Goal: Information Seeking & Learning: Learn about a topic

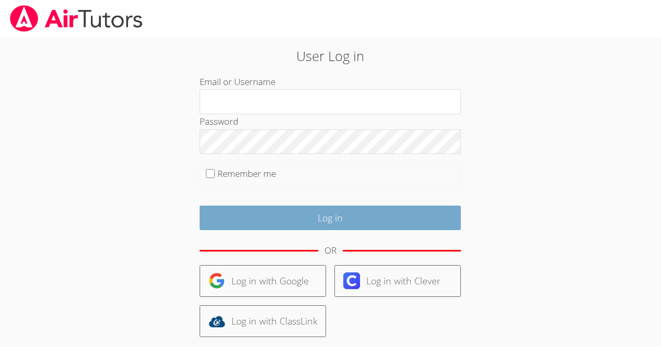
type input "[EMAIL_ADDRESS][DOMAIN_NAME]"
click at [330, 217] on input "Log in" at bounding box center [330, 218] width 261 height 25
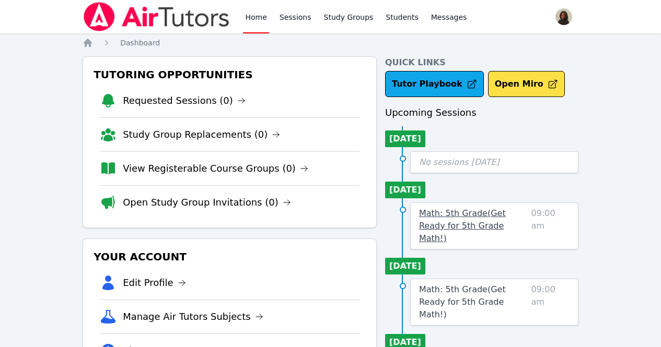
click at [494, 212] on span "Math: 5th Grade ( Get Ready for 5th Grade Math! )" at bounding box center [462, 225] width 87 height 35
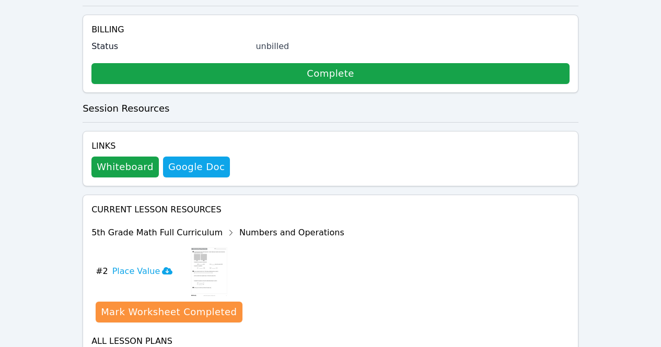
scroll to position [274, 0]
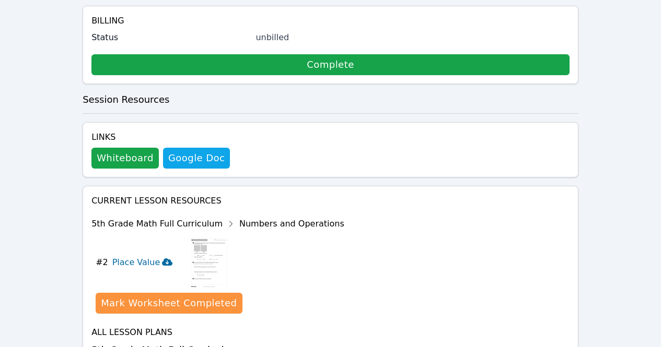
click at [141, 256] on h3 "Place Value" at bounding box center [142, 262] width 61 height 13
click at [118, 148] on button "Whiteboard" at bounding box center [124, 158] width 67 height 21
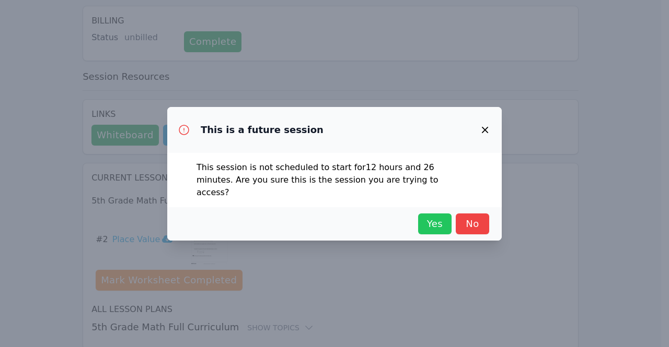
click at [434, 217] on span "Yes" at bounding box center [434, 224] width 23 height 15
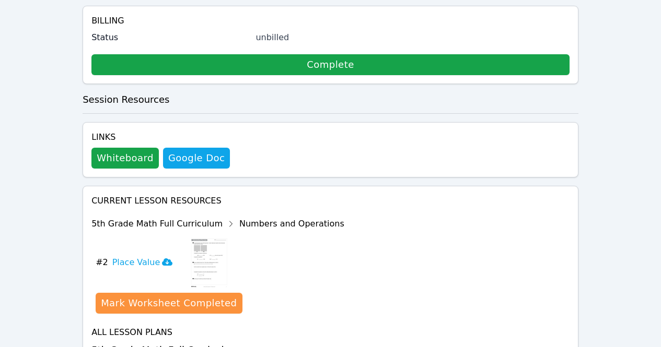
click at [249, 346] on div "Show Topics" at bounding box center [280, 351] width 67 height 10
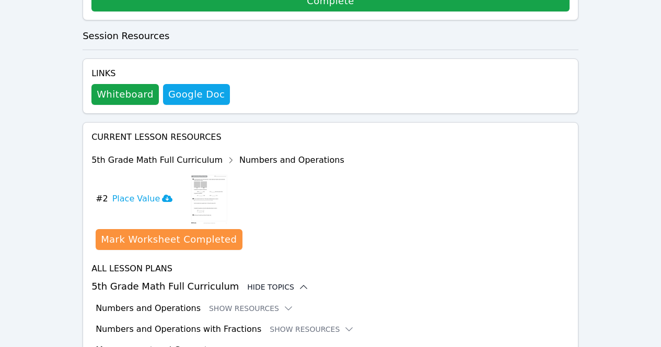
scroll to position [360, 0]
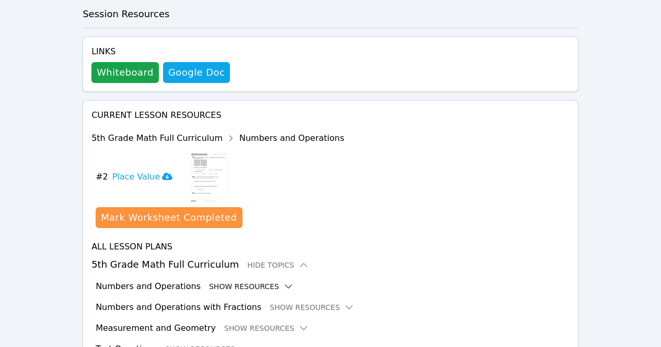
click at [233, 282] on button "Show Resources" at bounding box center [251, 287] width 85 height 10
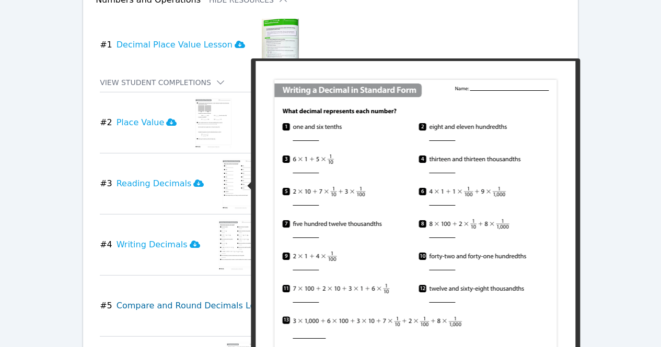
scroll to position [645, 0]
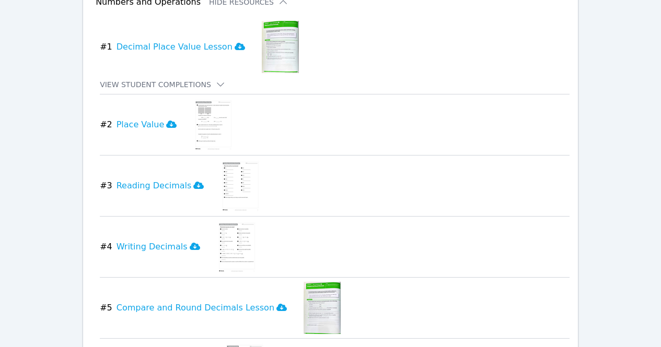
click at [222, 160] on img at bounding box center [240, 186] width 40 height 52
click at [219, 221] on img at bounding box center [237, 247] width 40 height 52
click at [264, 21] on img at bounding box center [280, 47] width 37 height 52
click at [193, 182] on icon at bounding box center [198, 185] width 10 height 7
click at [190, 242] on icon at bounding box center [195, 246] width 10 height 8
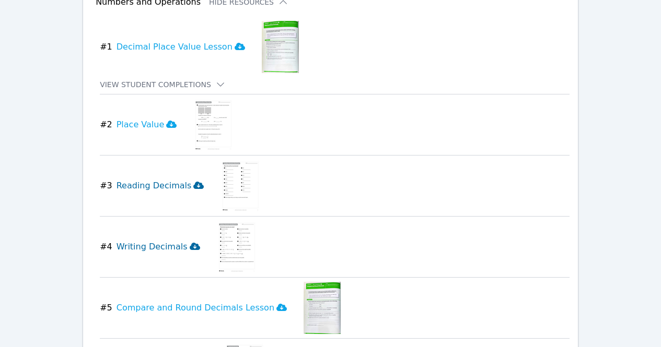
click at [193, 181] on icon at bounding box center [198, 185] width 10 height 8
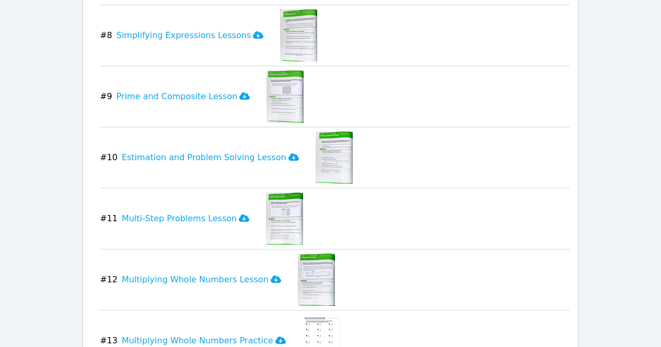
scroll to position [1101, 0]
click at [151, 131] on button "# 10 Estimation and Problem Solving Lesson" at bounding box center [203, 157] width 207 height 52
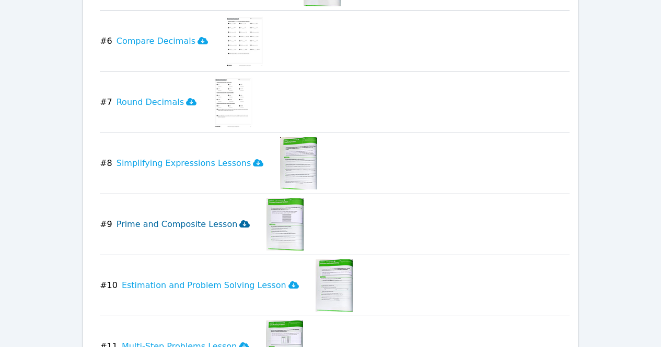
scroll to position [986, 0]
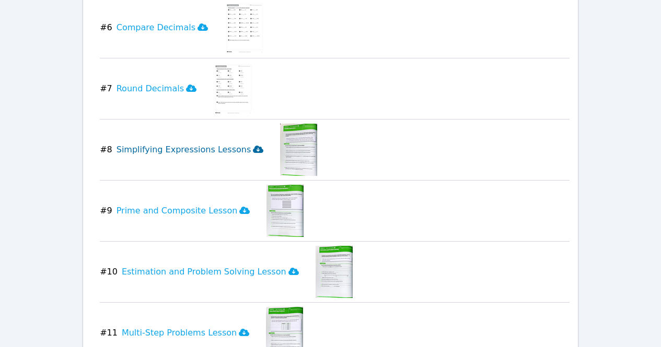
click at [253, 145] on icon at bounding box center [258, 149] width 10 height 8
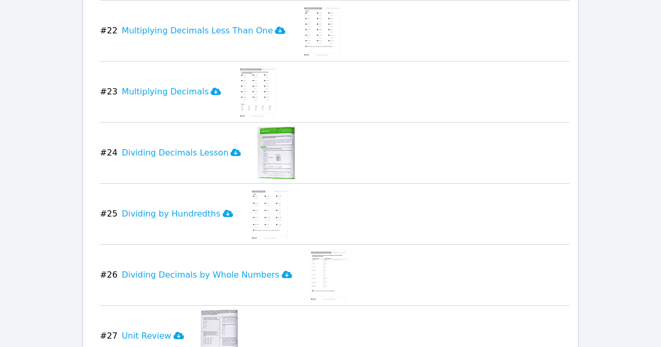
scroll to position [2034, 0]
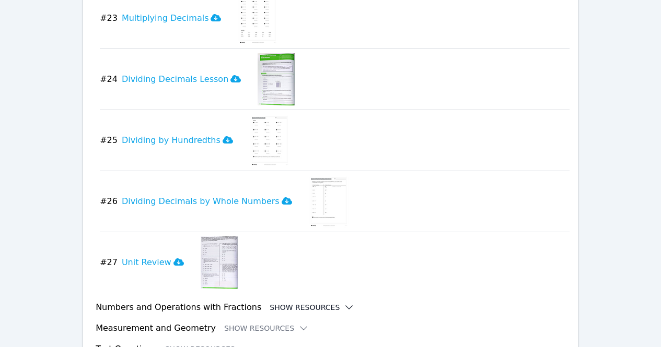
click at [272, 302] on button "Show Resources" at bounding box center [312, 307] width 85 height 10
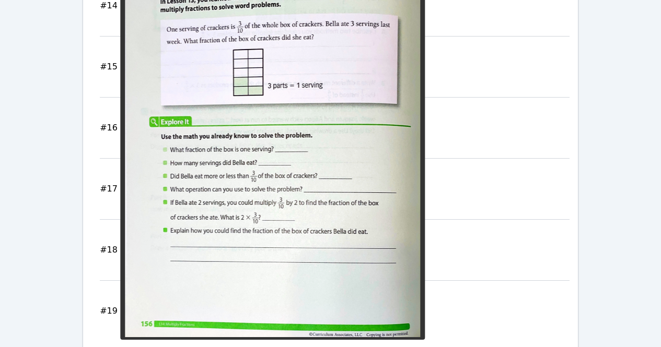
scroll to position [3203, 0]
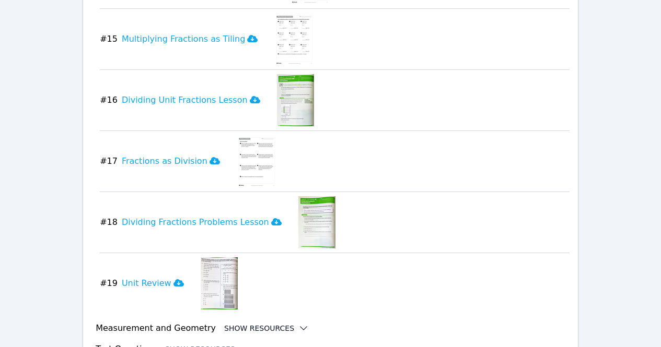
click at [245, 323] on button "Show Resources" at bounding box center [266, 328] width 85 height 10
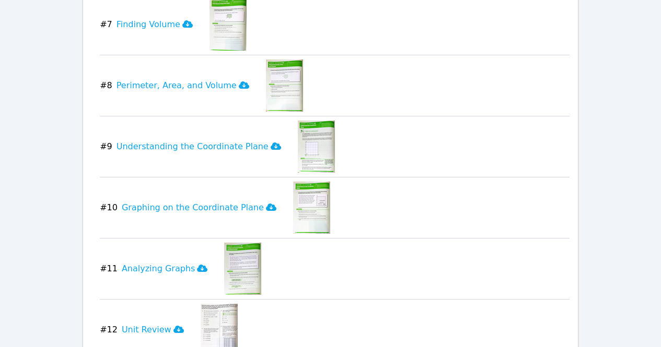
scroll to position [3945, 0]
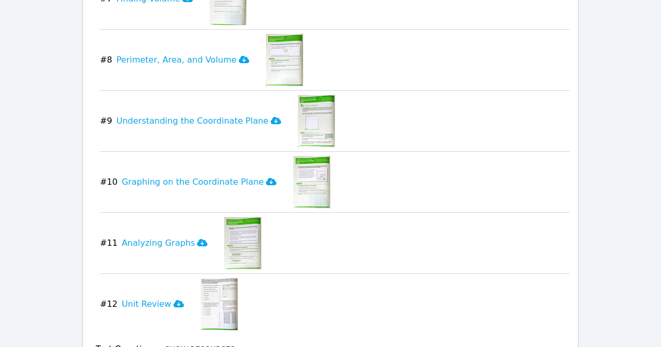
click at [203, 344] on button "Show Resources" at bounding box center [207, 349] width 85 height 10
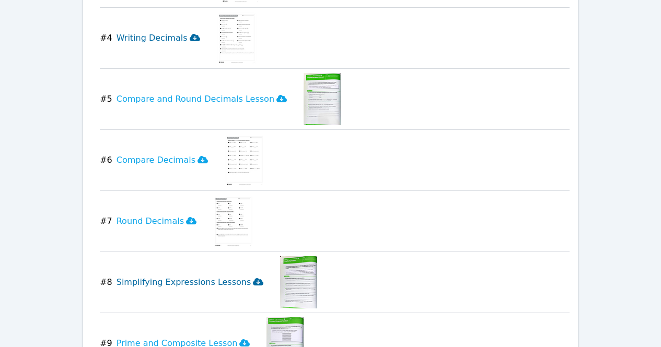
scroll to position [855, 0]
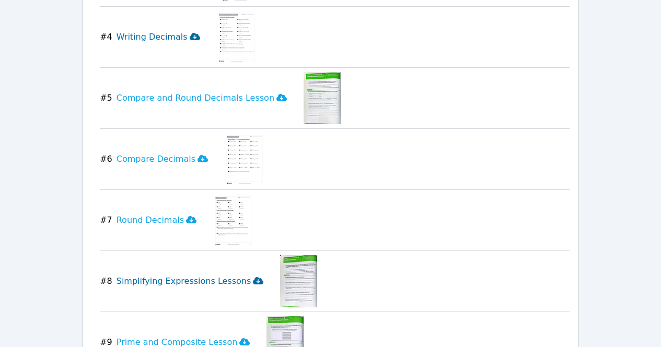
click at [225, 133] on img at bounding box center [245, 159] width 40 height 52
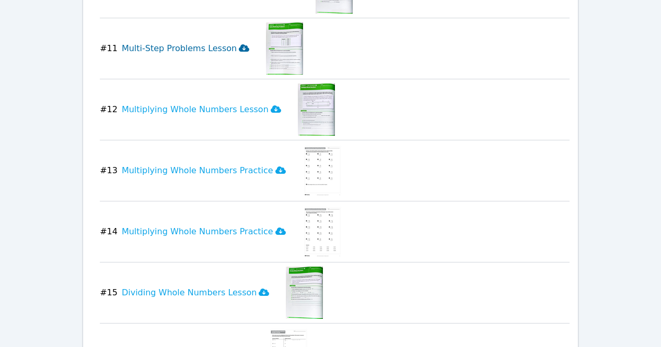
scroll to position [1272, 0]
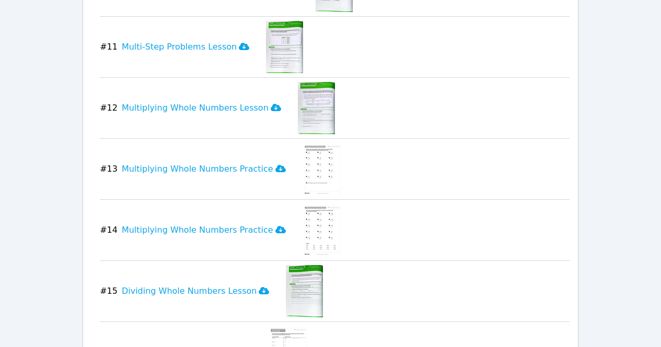
click at [298, 82] on img at bounding box center [316, 108] width 37 height 52
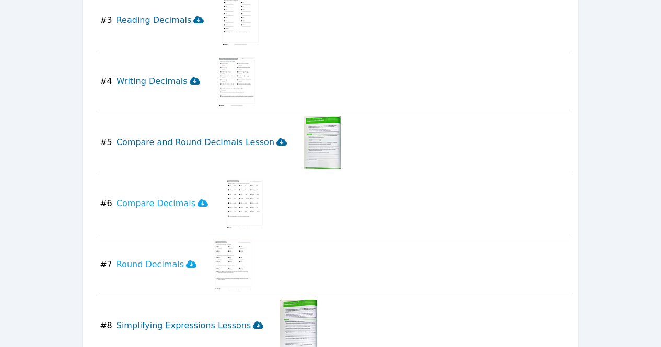
scroll to position [810, 0]
click at [226, 178] on img at bounding box center [245, 204] width 40 height 52
click at [197, 200] on icon at bounding box center [202, 203] width 10 height 7
click at [186, 261] on icon at bounding box center [191, 264] width 10 height 7
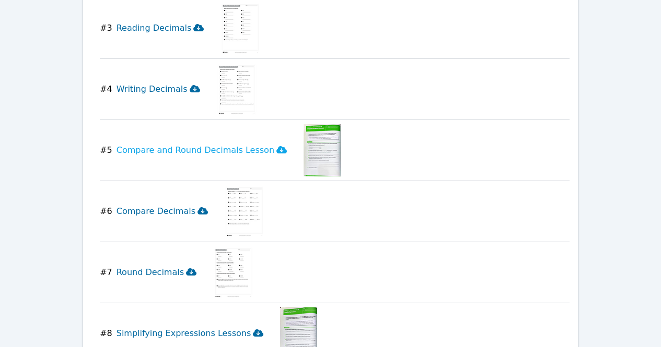
click at [232, 185] on img at bounding box center [245, 211] width 40 height 52
click at [197, 207] on icon at bounding box center [202, 210] width 10 height 7
